Goal: Information Seeking & Learning: Learn about a topic

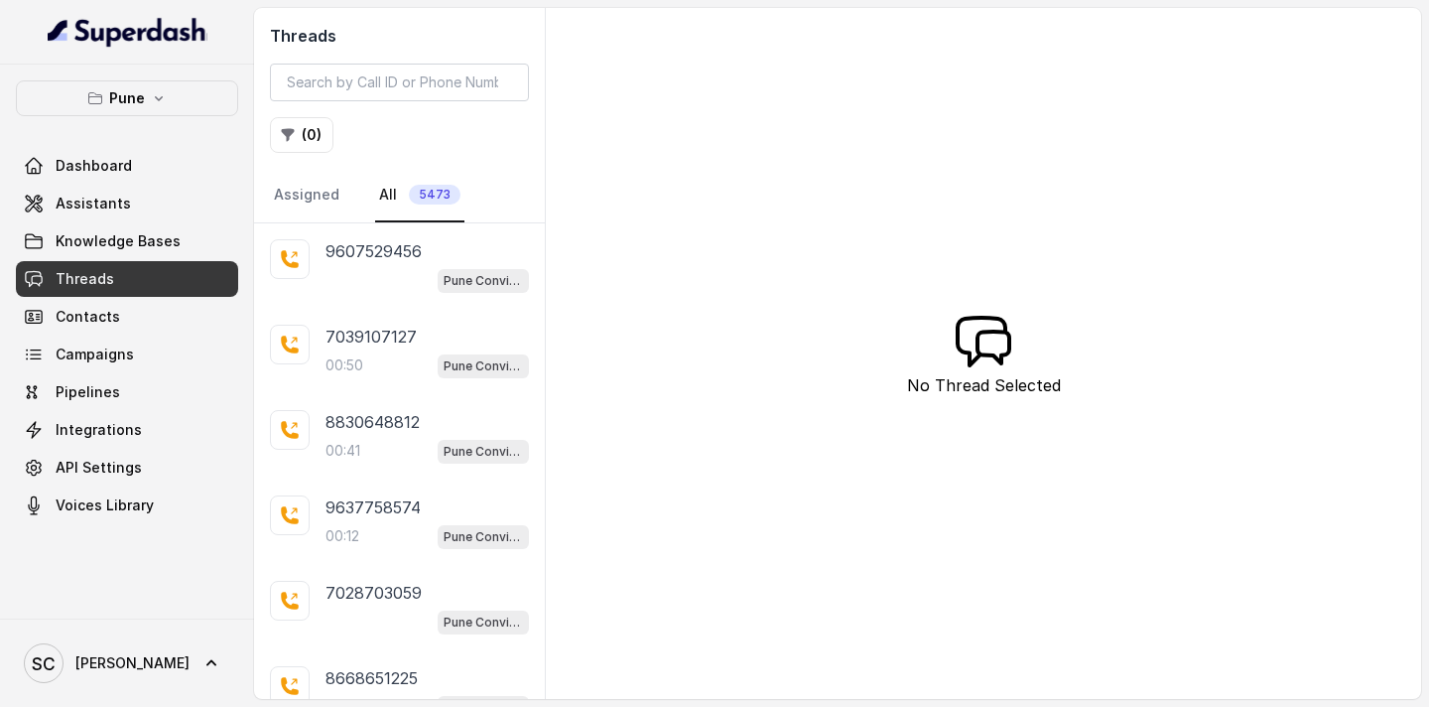
click at [411, 198] on span "5473" at bounding box center [435, 195] width 52 height 20
click at [319, 135] on button "( 0 )" at bounding box center [302, 135] width 64 height 36
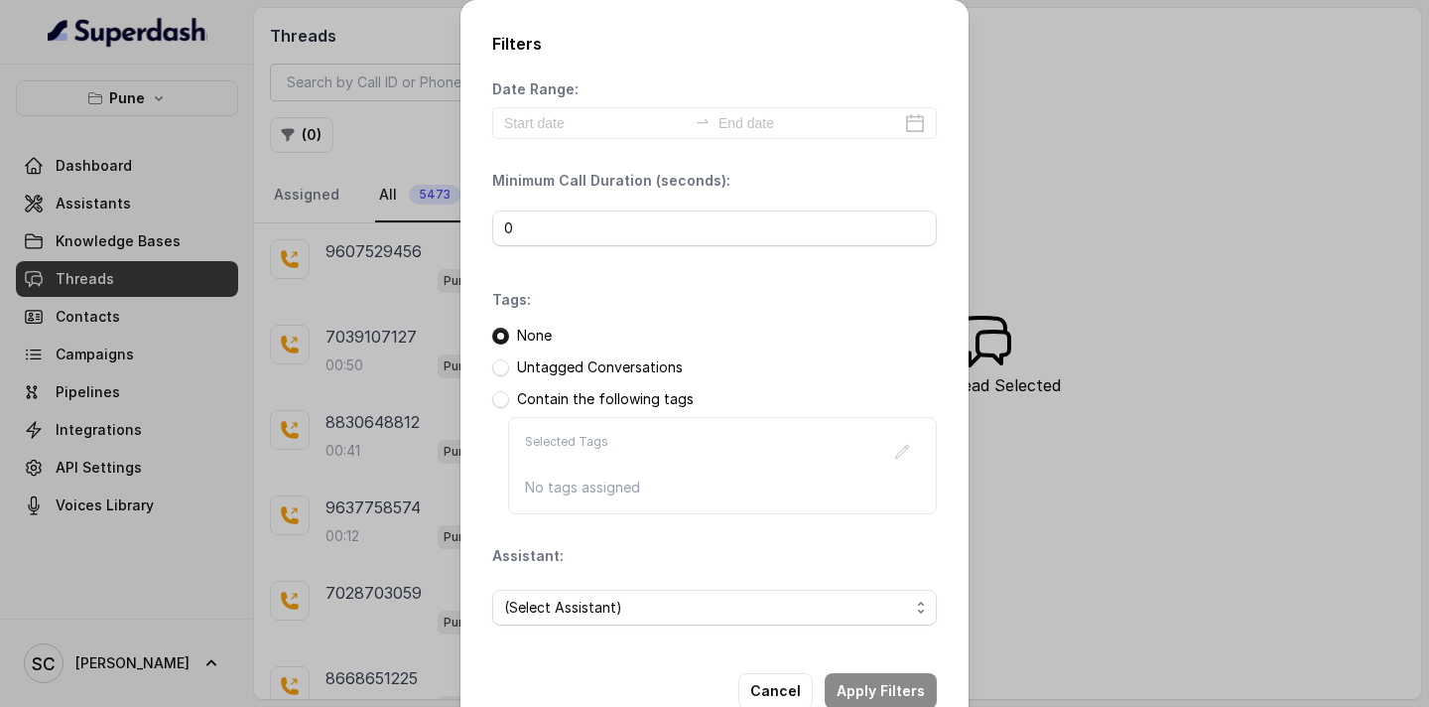
scroll to position [50, 0]
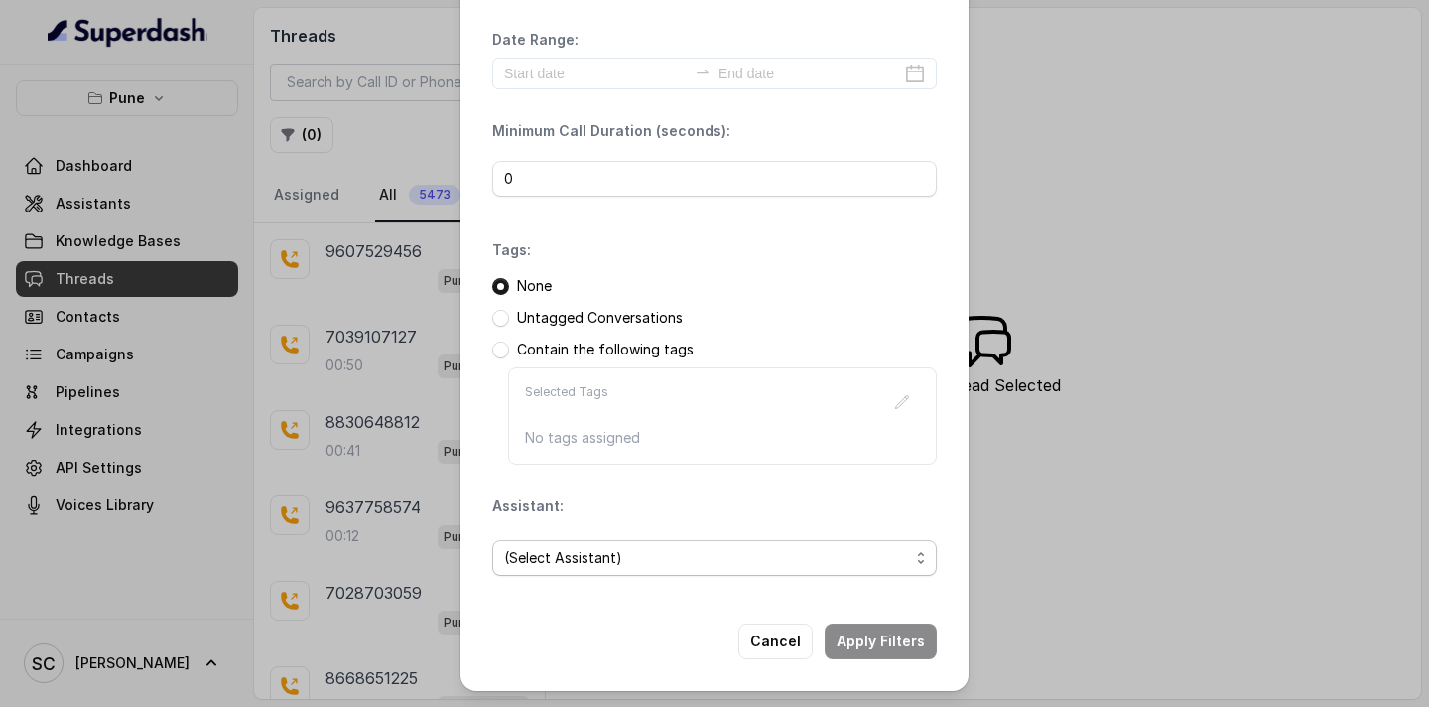
click at [583, 562] on span "(Select Assistant)" at bounding box center [706, 558] width 405 height 24
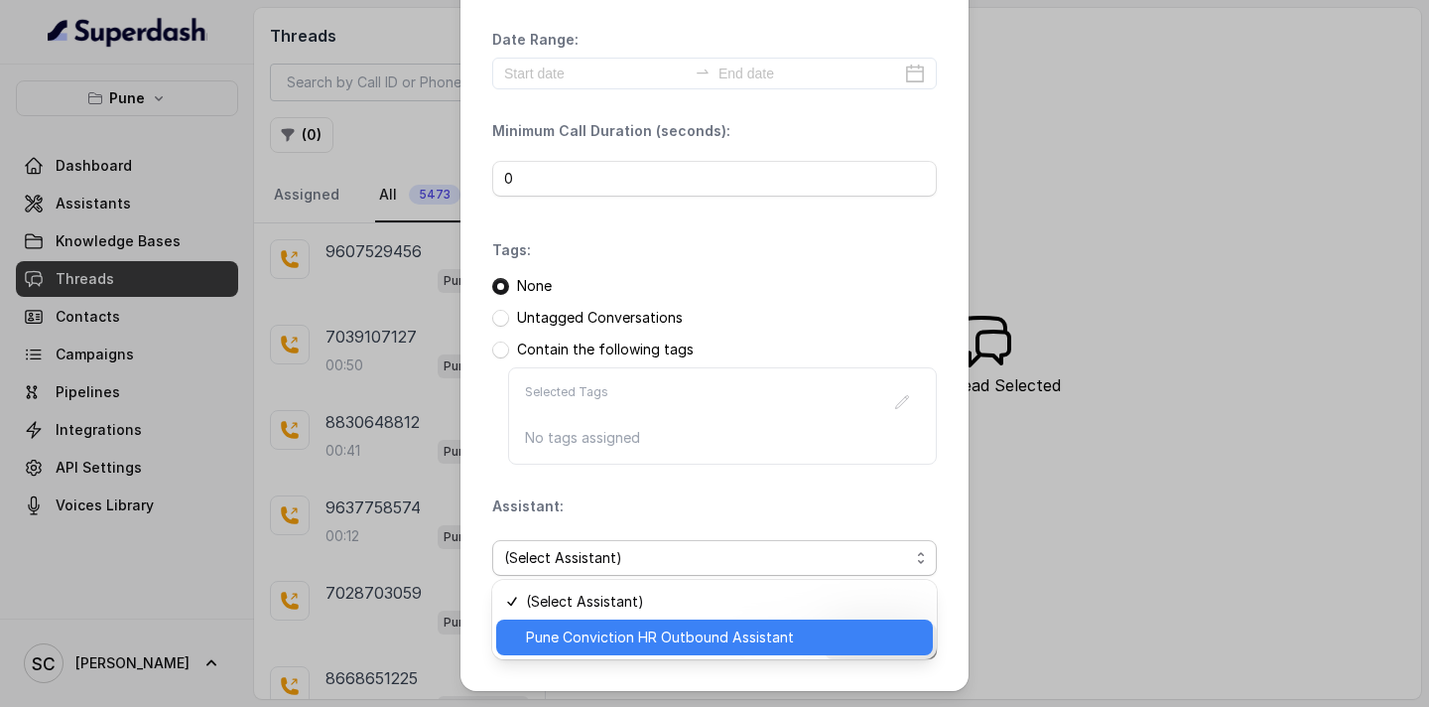
click at [584, 652] on div "Pune Conviction HR Outbound Assistant" at bounding box center [714, 637] width 437 height 36
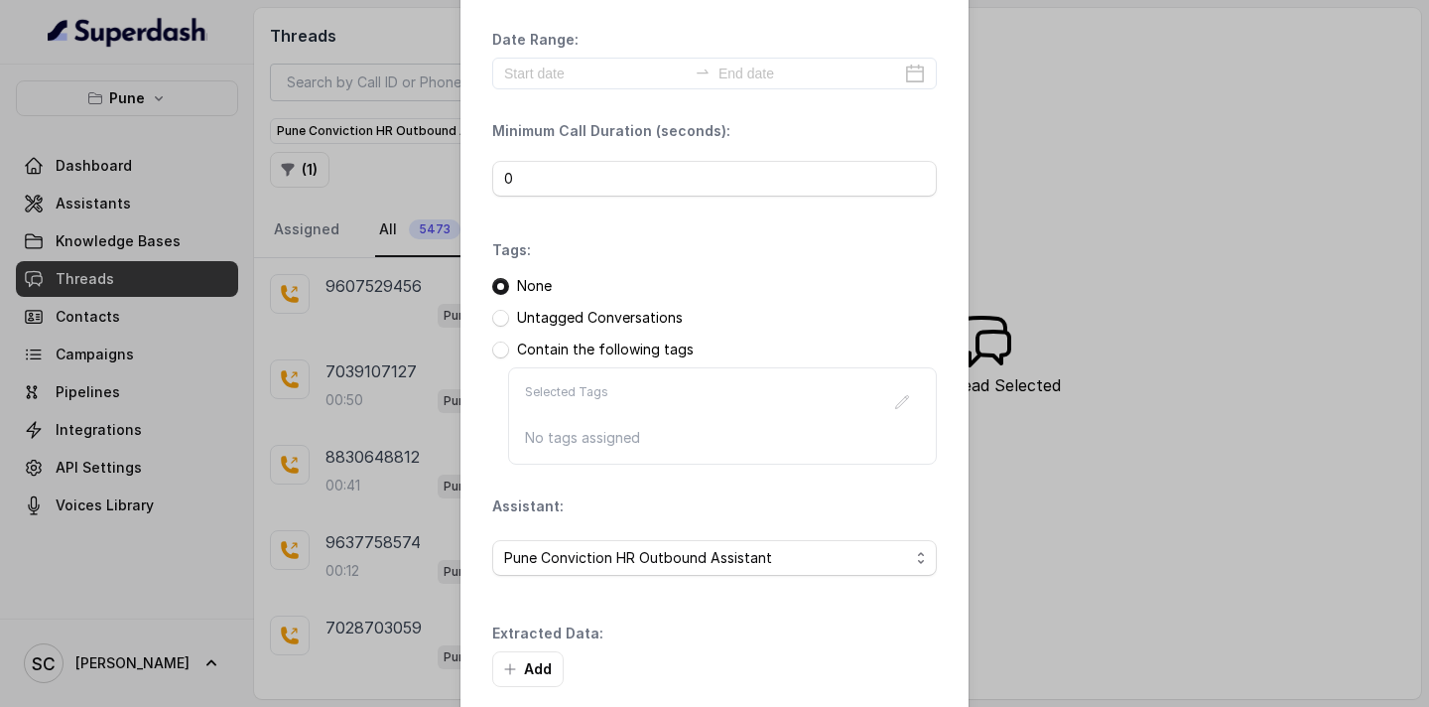
click at [912, 642] on div "Extracted Data: Add" at bounding box center [714, 655] width 445 height 64
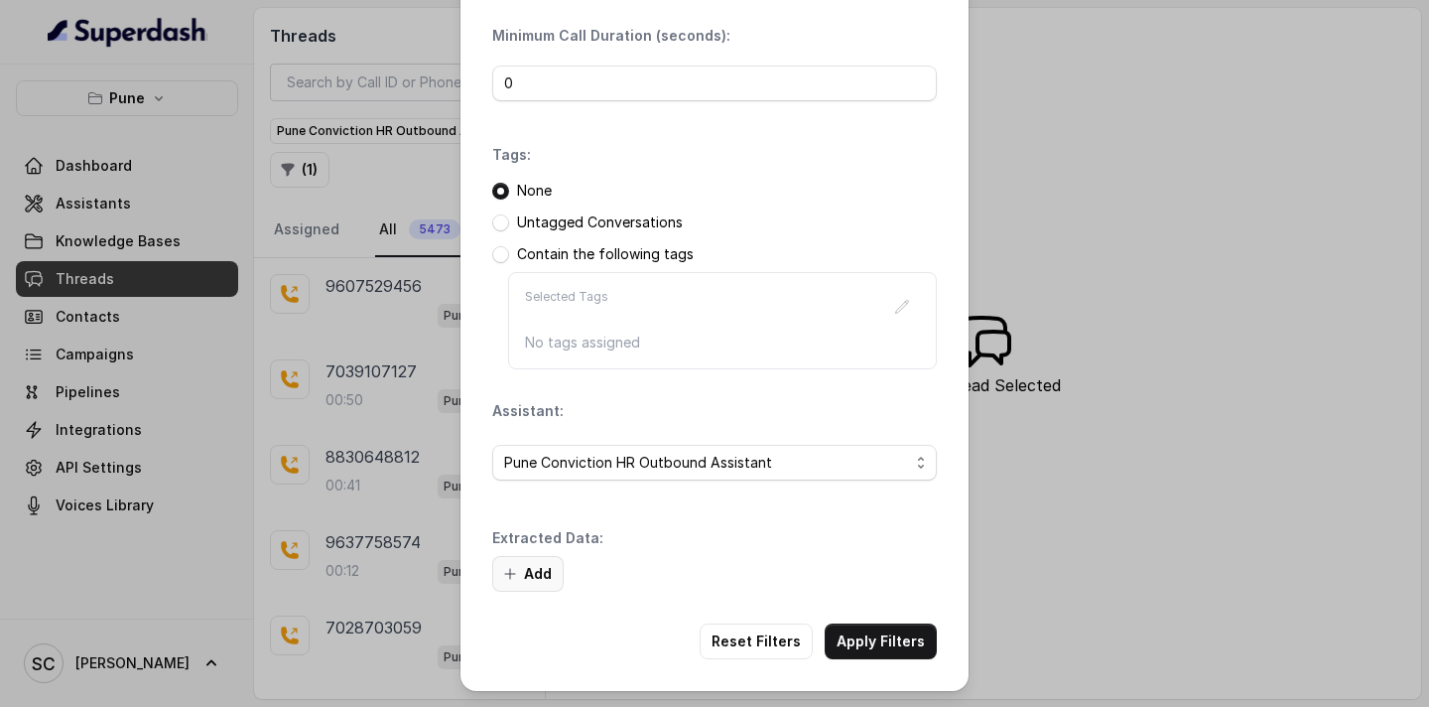
click at [530, 570] on button "Add" at bounding box center [527, 574] width 71 height 36
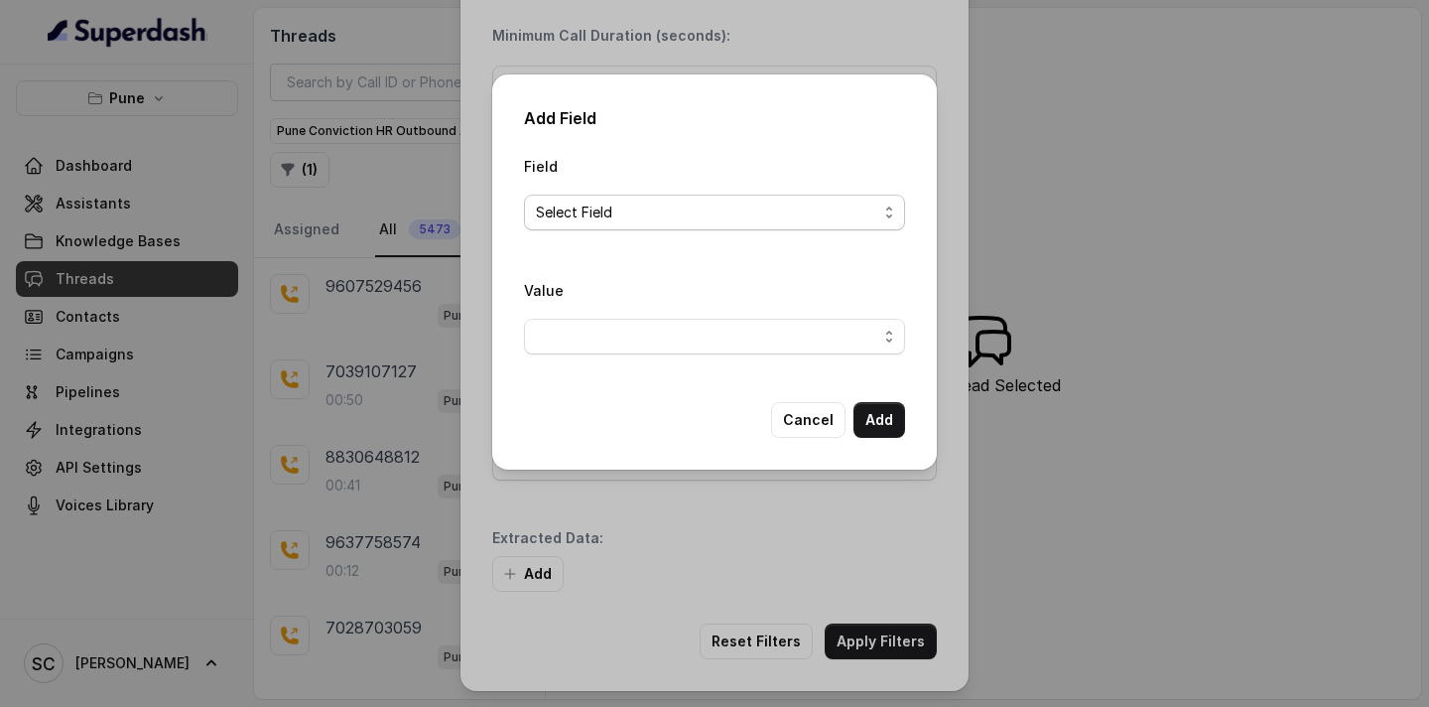
click at [639, 204] on span "Select Field" at bounding box center [706, 212] width 341 height 24
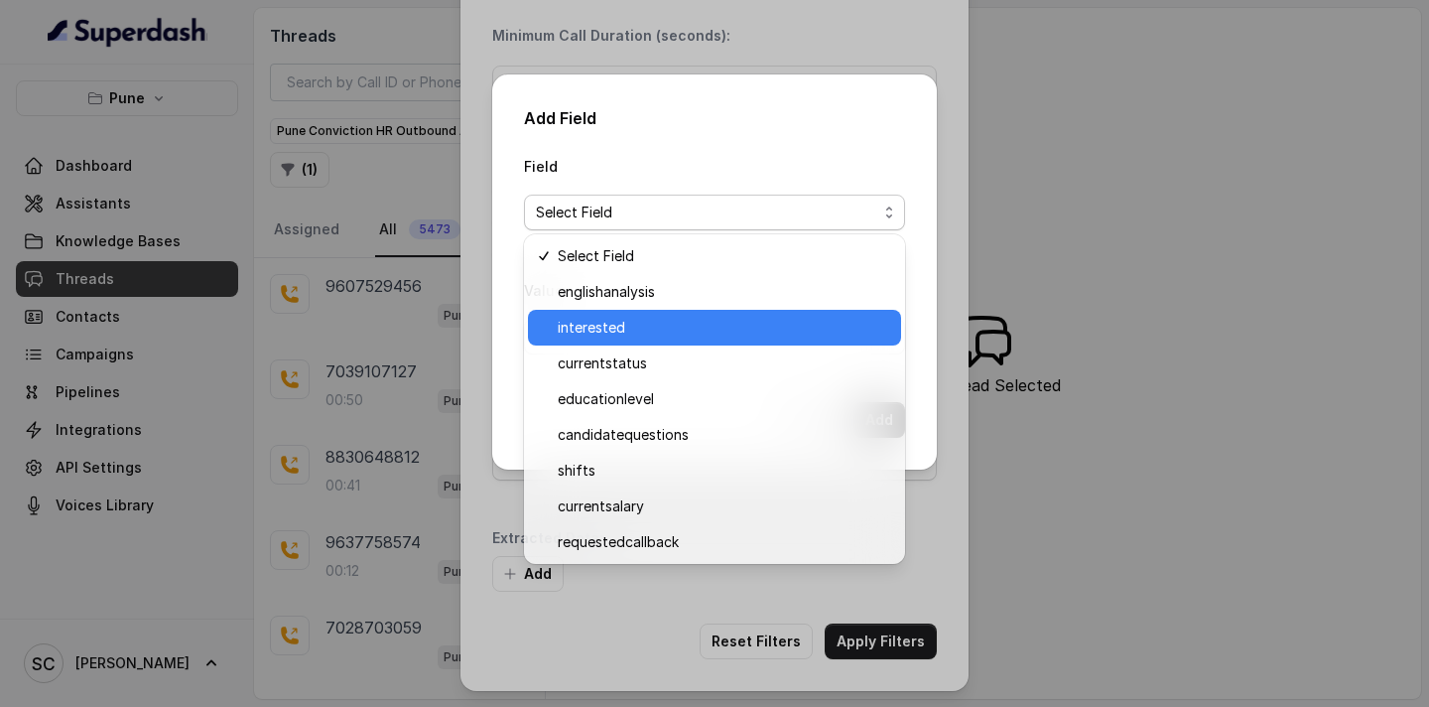
click at [628, 328] on span "interested" at bounding box center [723, 328] width 331 height 24
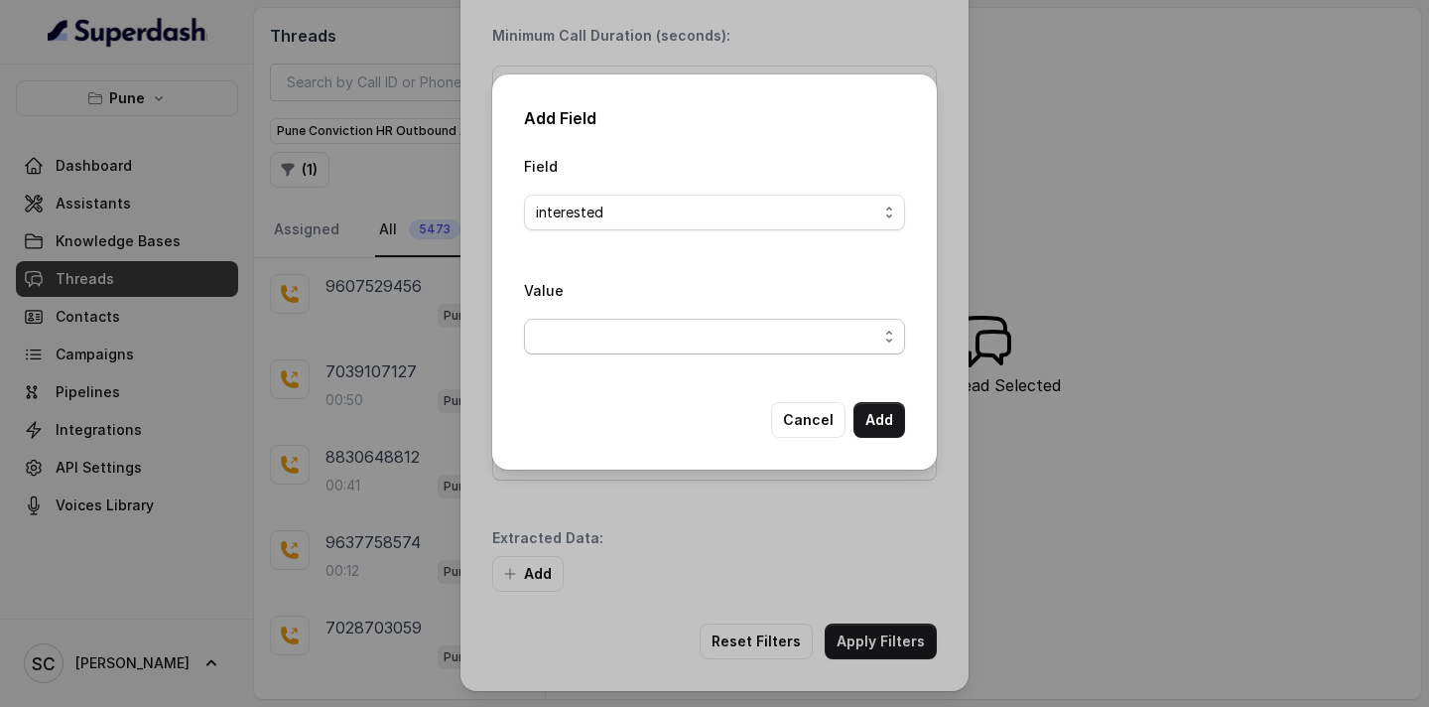
click at [648, 341] on span "button" at bounding box center [714, 337] width 381 height 36
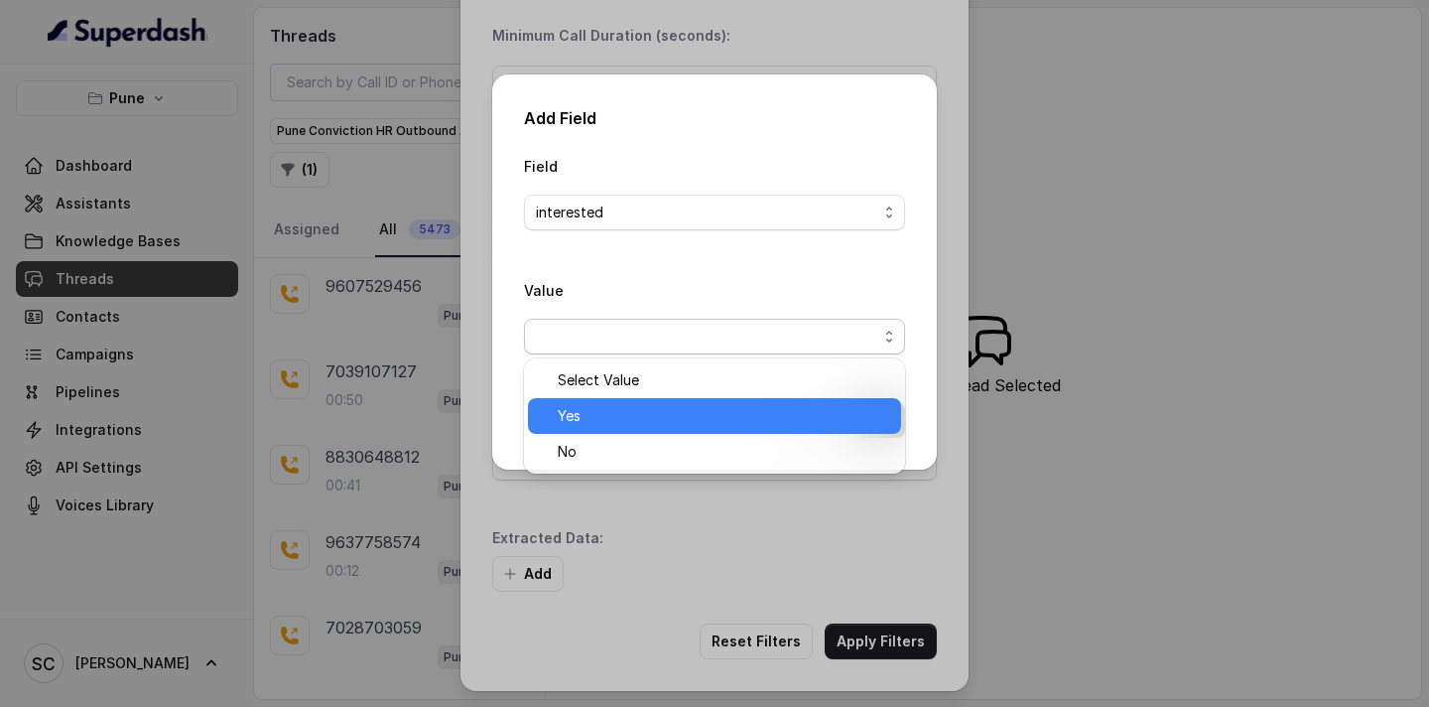
click at [623, 422] on span "Yes" at bounding box center [723, 416] width 331 height 24
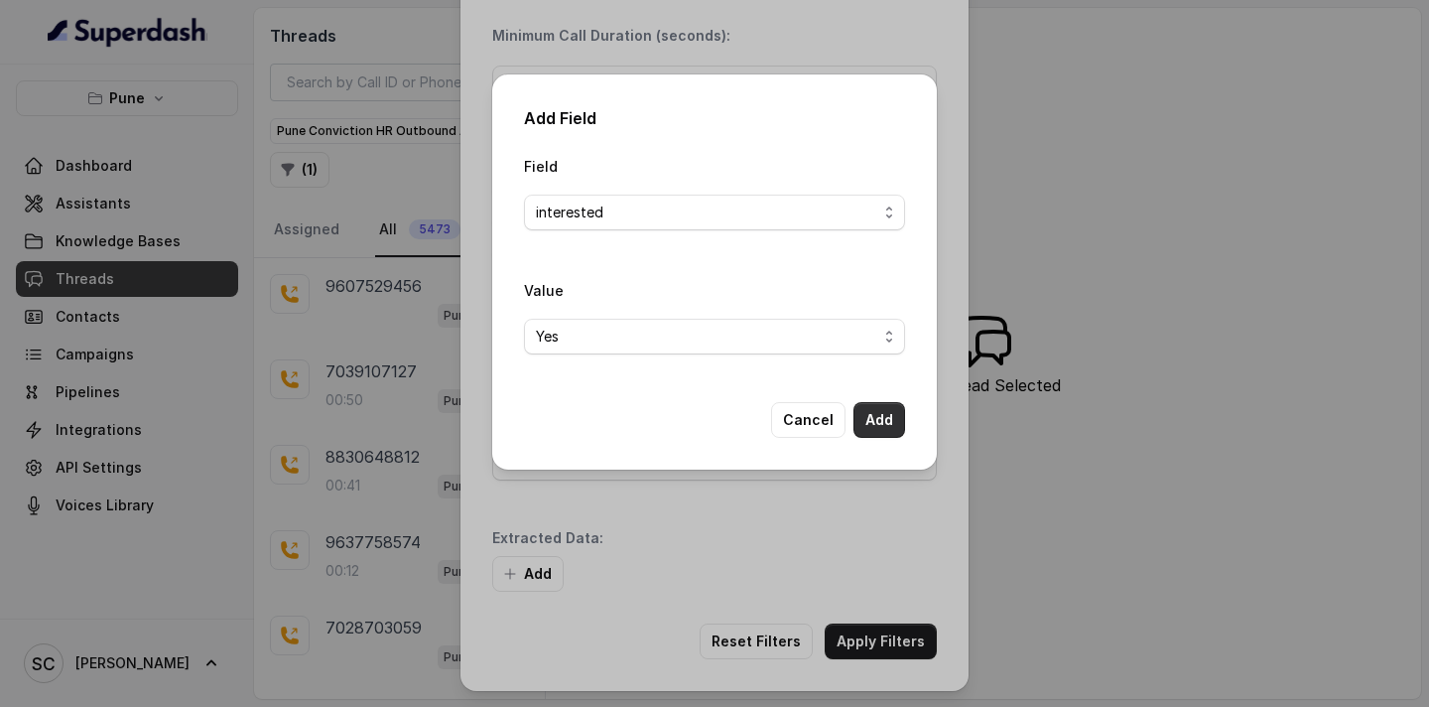
click at [884, 423] on button "Add" at bounding box center [880, 420] width 52 height 36
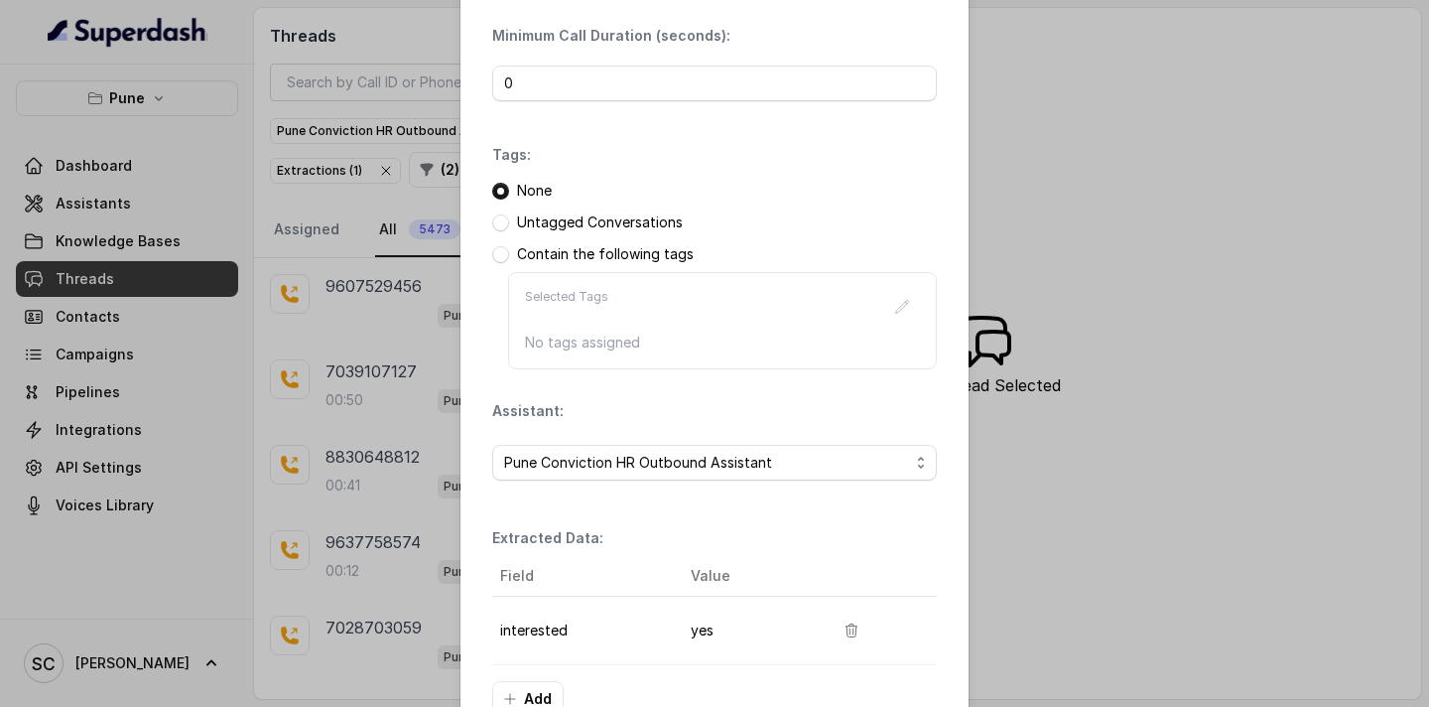
scroll to position [270, 0]
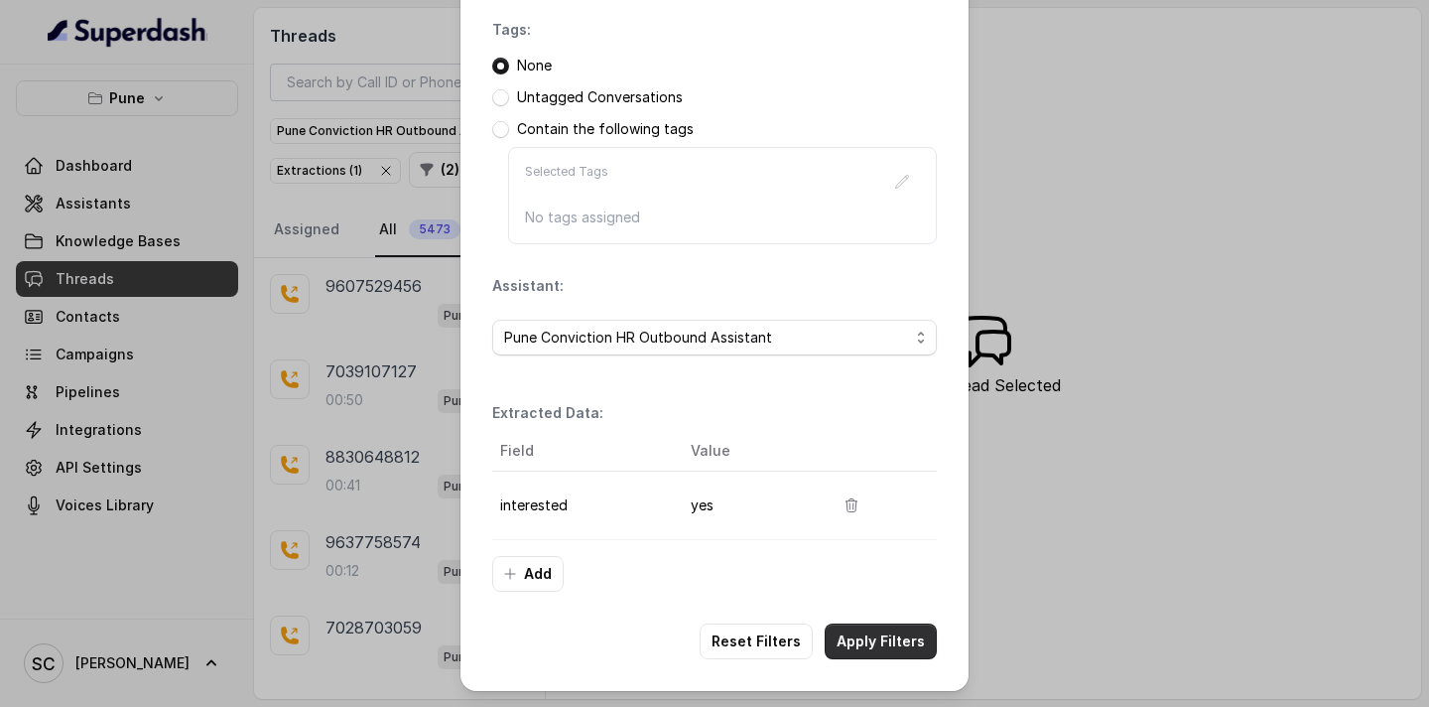
click at [896, 649] on button "Apply Filters" at bounding box center [881, 641] width 112 height 36
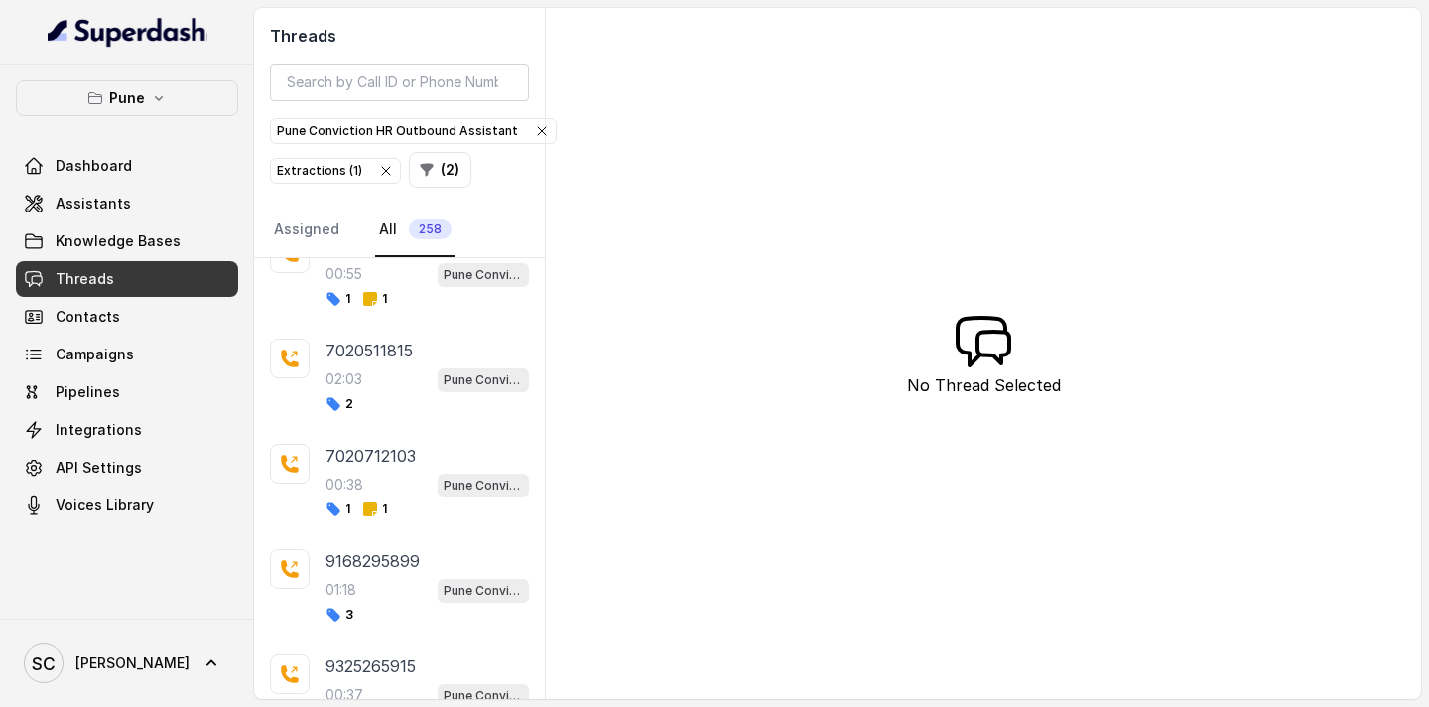
scroll to position [667, 0]
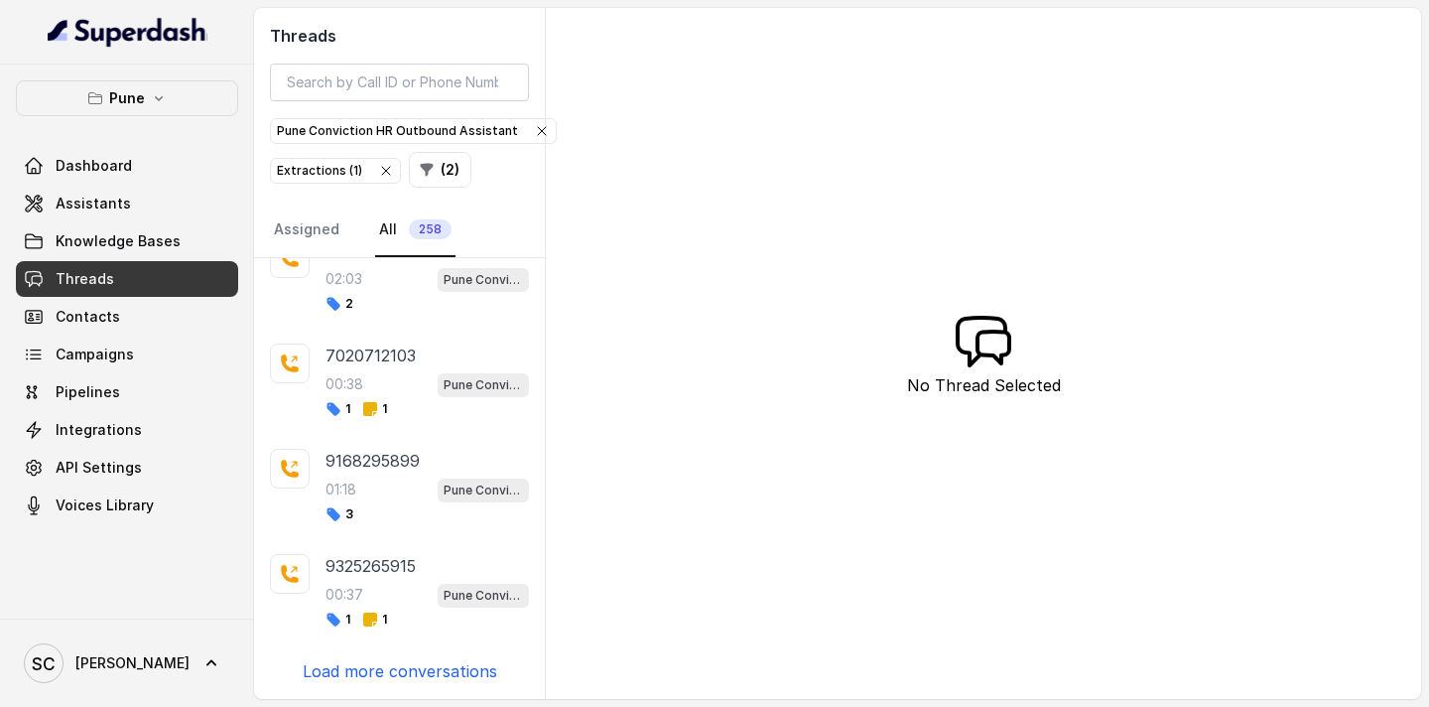
click at [394, 679] on p "Load more conversations" at bounding box center [400, 671] width 195 height 24
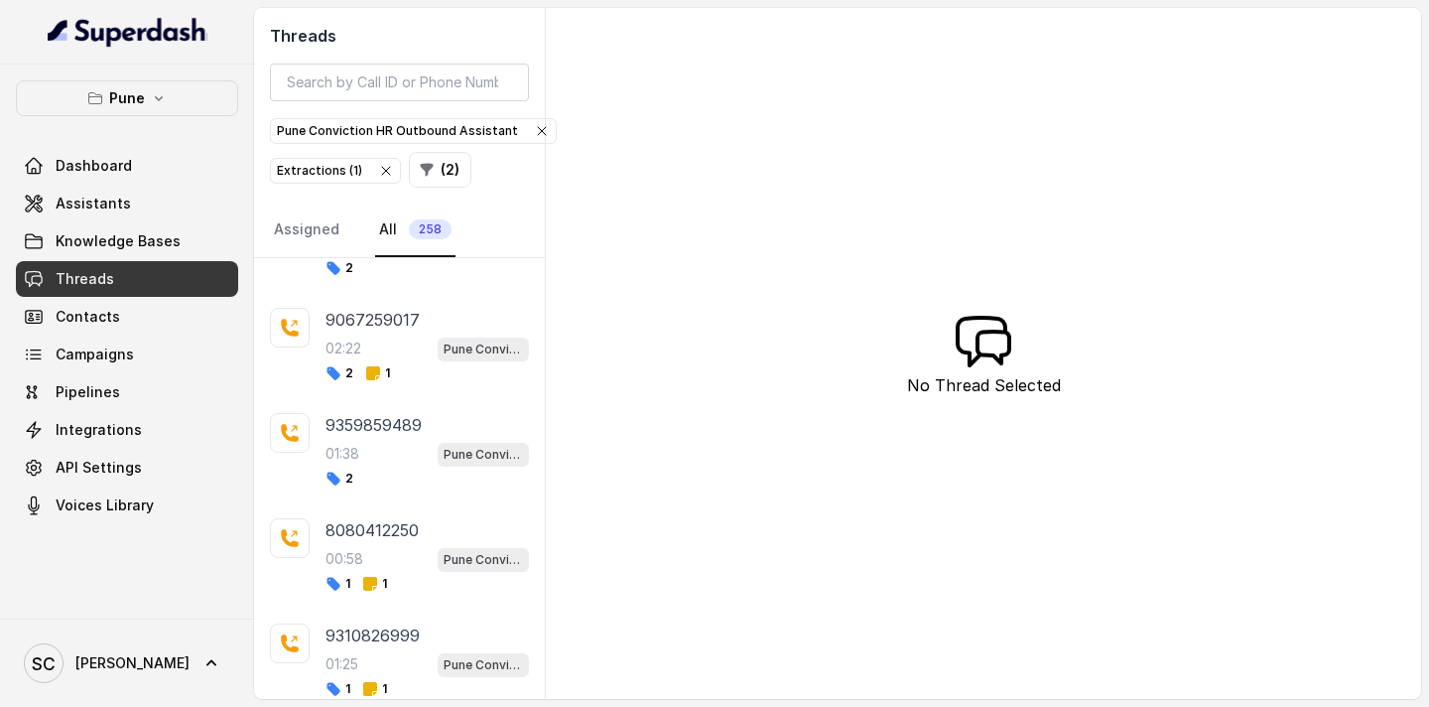
scroll to position [1719, 0]
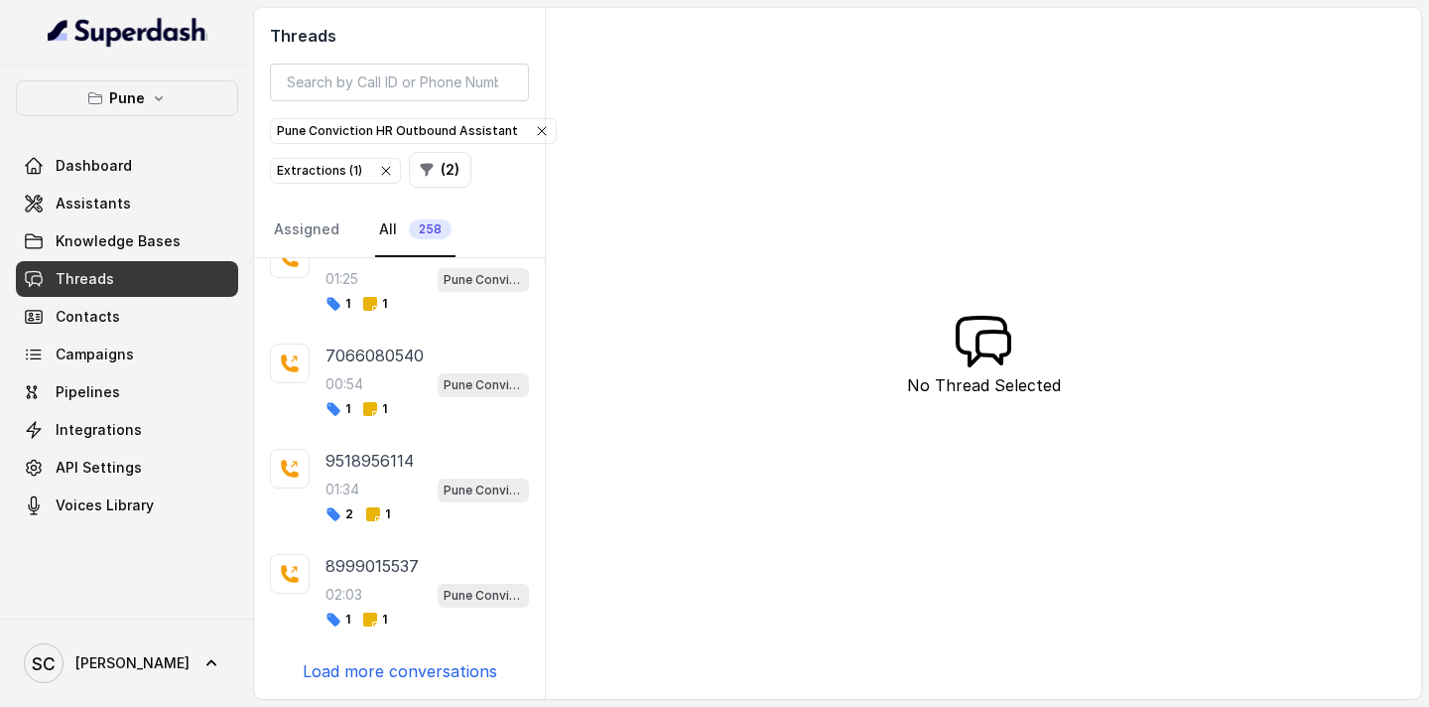
click at [401, 677] on p "Load more conversations" at bounding box center [400, 671] width 195 height 24
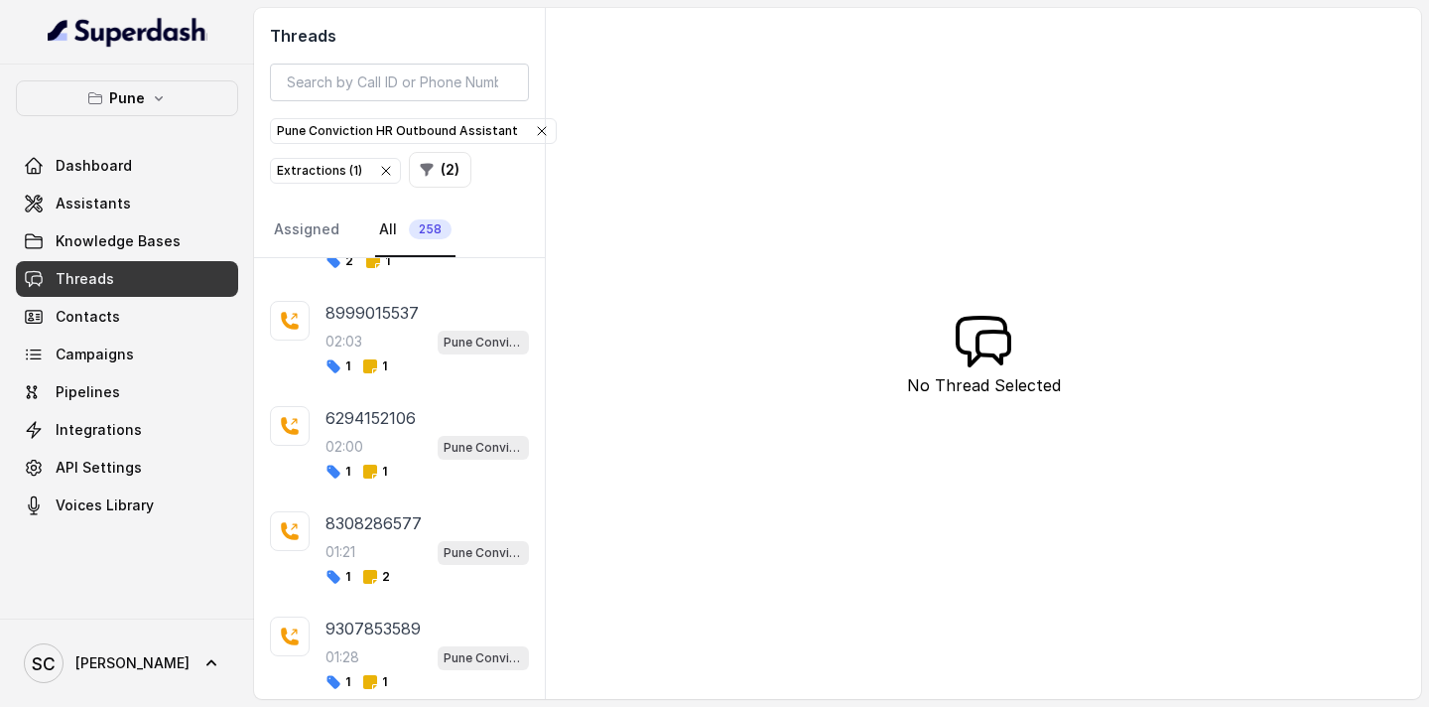
scroll to position [2771, 0]
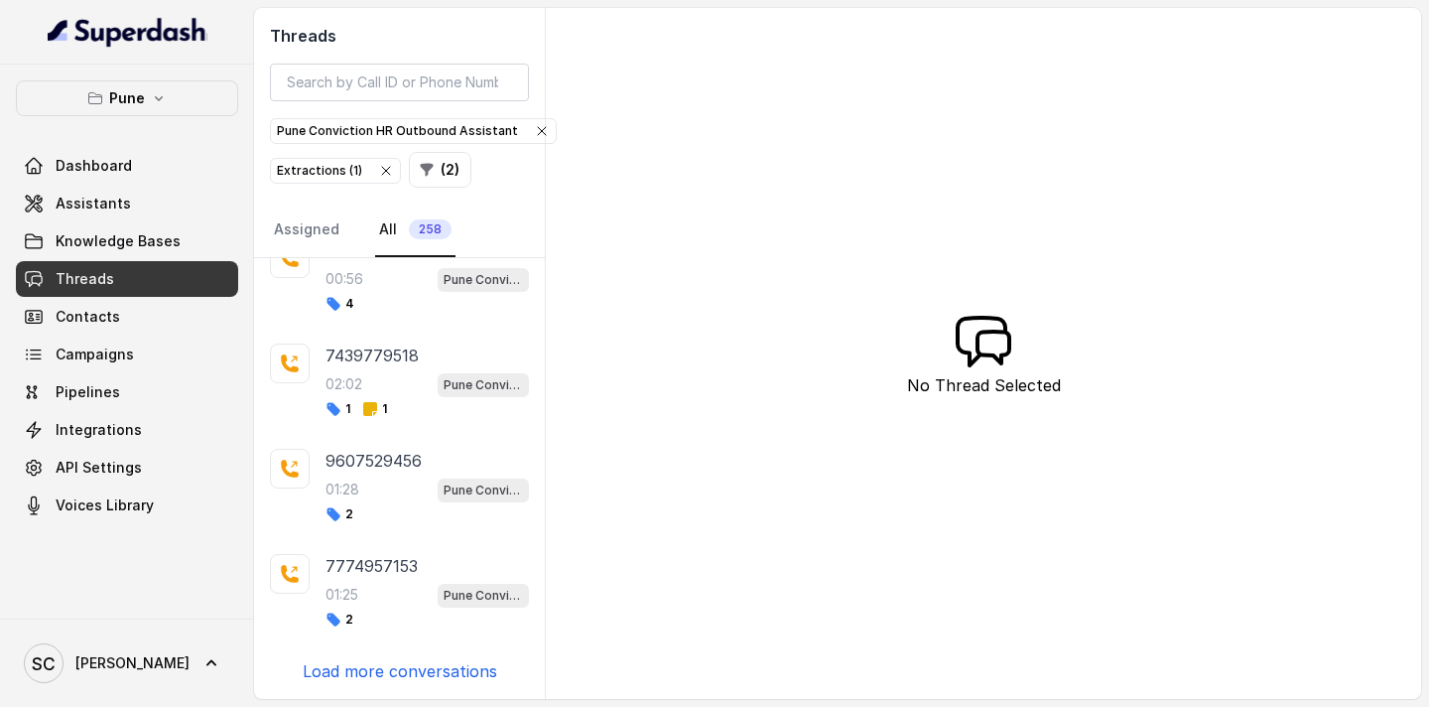
click at [401, 677] on p "Load more conversations" at bounding box center [400, 671] width 195 height 24
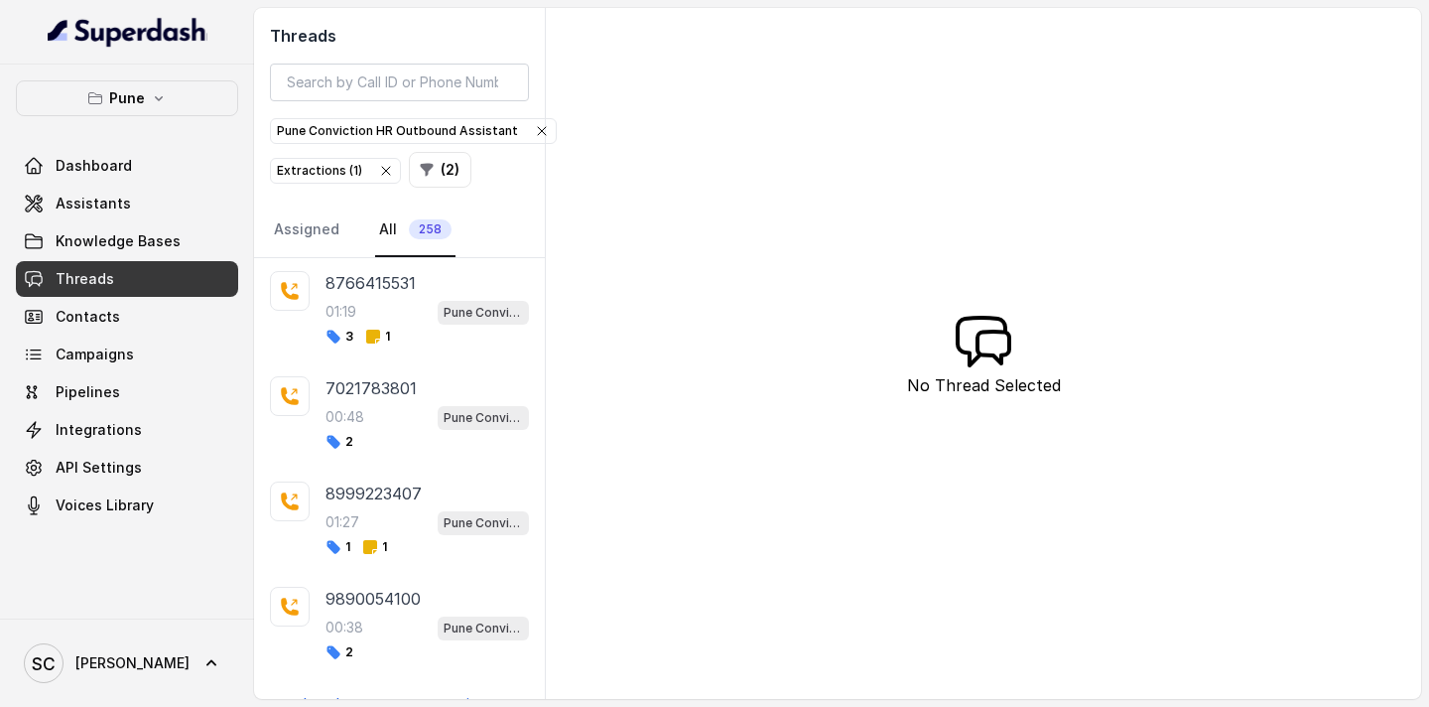
scroll to position [3823, 0]
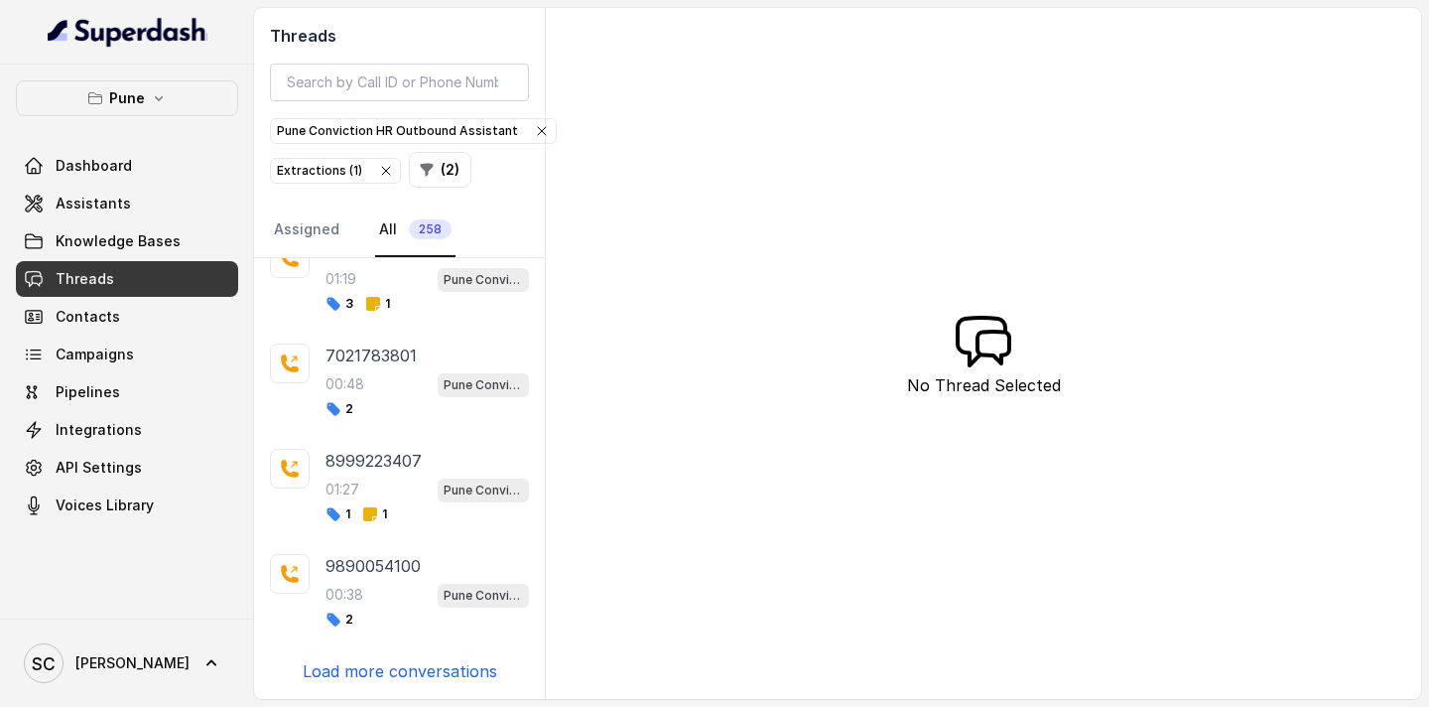
click at [408, 665] on p "Load more conversations" at bounding box center [400, 671] width 195 height 24
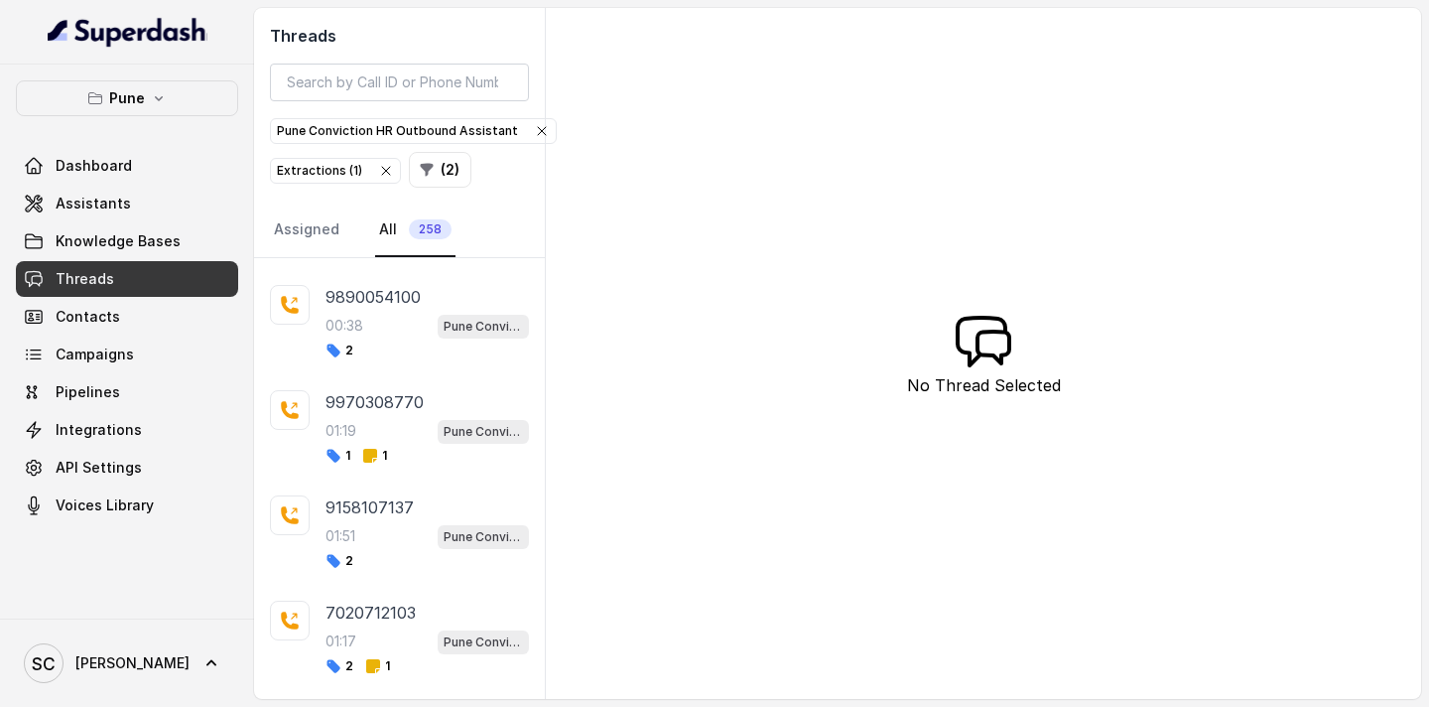
scroll to position [4875, 0]
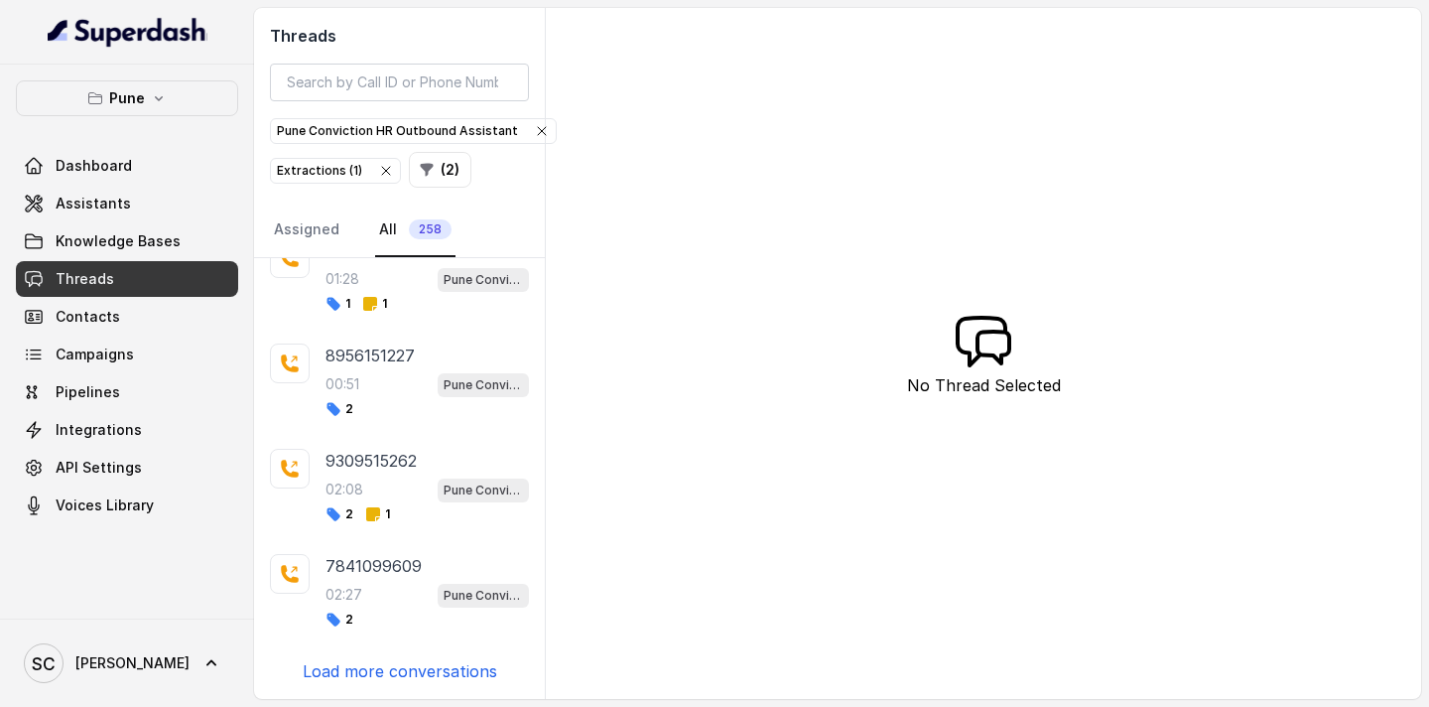
click at [408, 665] on p "Load more conversations" at bounding box center [400, 671] width 195 height 24
